Goal: Task Accomplishment & Management: Use online tool/utility

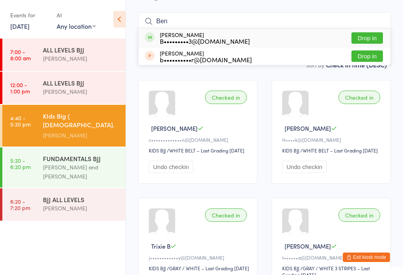
type input "Ben"
click at [286, 29] on div "[PERSON_NAME] B•••••••••3@[DOMAIN_NAME] Drop in" at bounding box center [265, 38] width 252 height 18
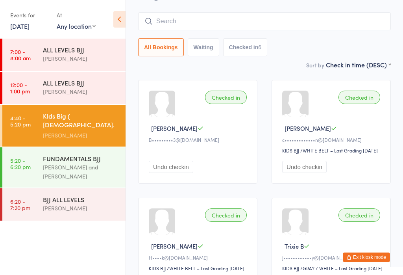
click at [295, 12] on input "search" at bounding box center [264, 21] width 253 height 18
type input "V"
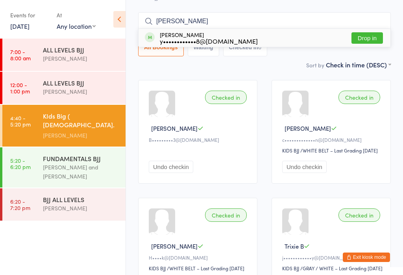
type input "[PERSON_NAME]"
click at [372, 32] on button "Drop in" at bounding box center [366, 37] width 31 height 11
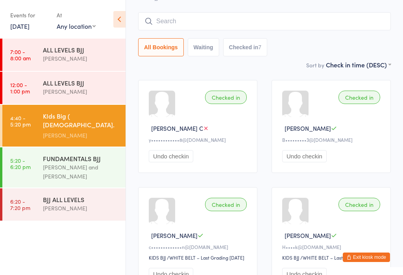
click at [111, 23] on div "Events for [DATE] [DATE] [DATE] Sun Mon Tue Wed Thu Fri Sat 36 31 01 02 03 04 0…" at bounding box center [63, 20] width 126 height 40
click at [122, 18] on icon at bounding box center [119, 19] width 12 height 17
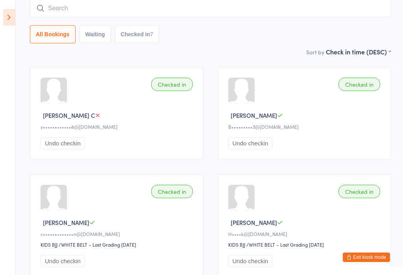
click at [191, 12] on input "search" at bounding box center [210, 8] width 361 height 18
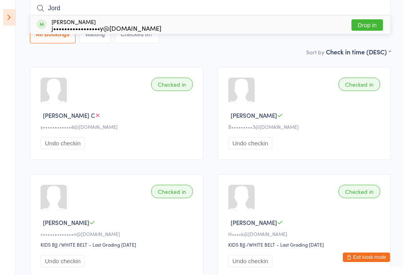
type input "Jord"
click at [371, 26] on button "Drop in" at bounding box center [366, 24] width 31 height 11
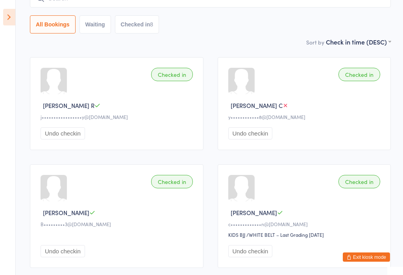
scroll to position [82, 0]
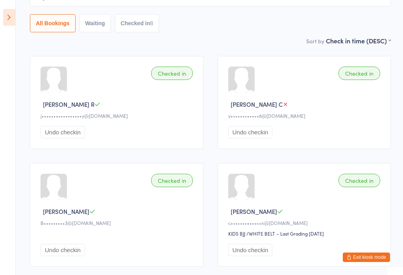
click at [355, 80] on div "Checked in" at bounding box center [359, 73] width 42 height 13
click at [363, 76] on div "Checked in" at bounding box center [359, 73] width 42 height 13
click at [367, 73] on div "Checked in" at bounding box center [359, 73] width 42 height 13
click at [363, 262] on button "Exit kiosk mode" at bounding box center [366, 256] width 47 height 9
